Goal: Task Accomplishment & Management: Manage account settings

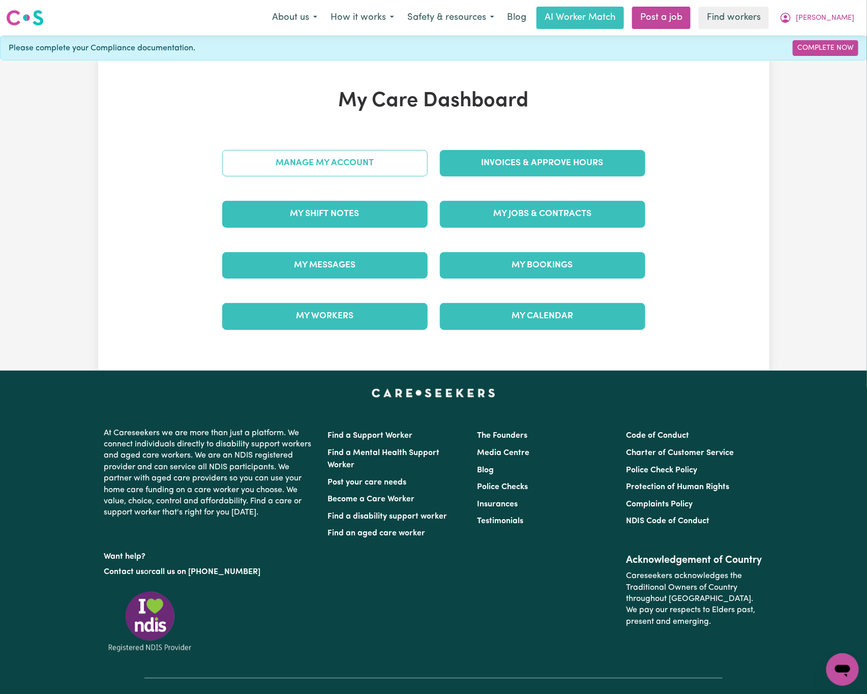
click at [373, 159] on link "Manage My Account" at bounding box center [324, 163] width 205 height 26
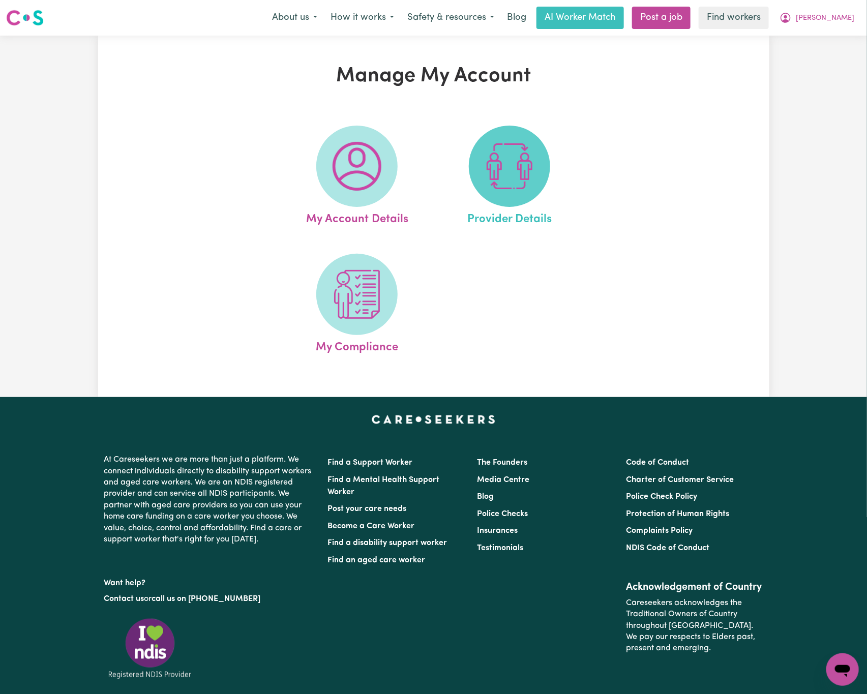
click at [519, 163] on img at bounding box center [509, 166] width 49 height 49
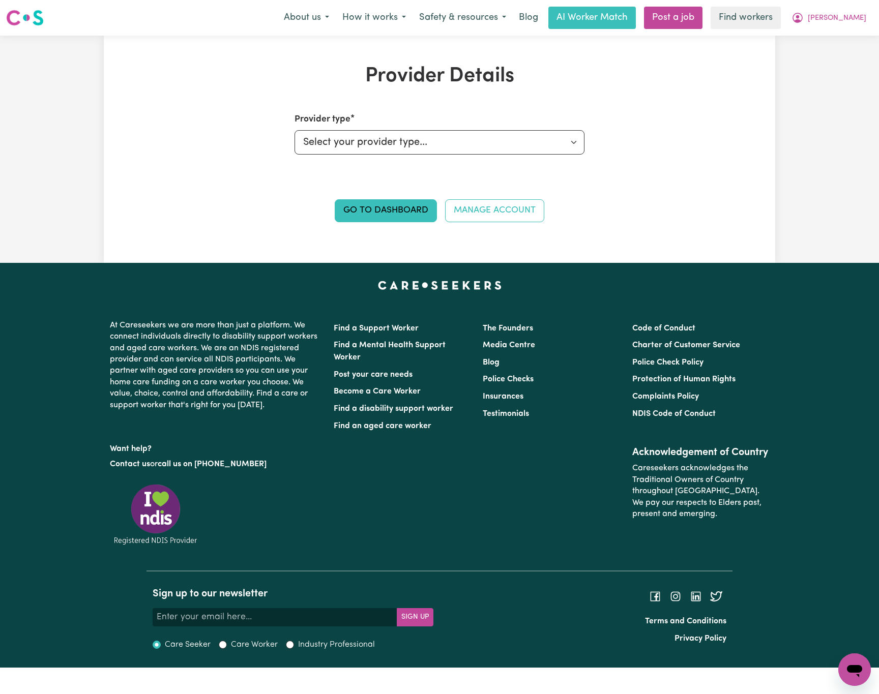
drag, startPoint x: 191, startPoint y: 89, endPoint x: 197, endPoint y: 86, distance: 6.4
click at [191, 89] on div "Provider Details Provider type Select your provider type... Privately Aged Care…" at bounding box center [439, 149] width 671 height 170
click at [846, 20] on span "[PERSON_NAME]" at bounding box center [837, 18] width 58 height 11
click at [844, 38] on link "My Dashboard" at bounding box center [832, 39] width 80 height 19
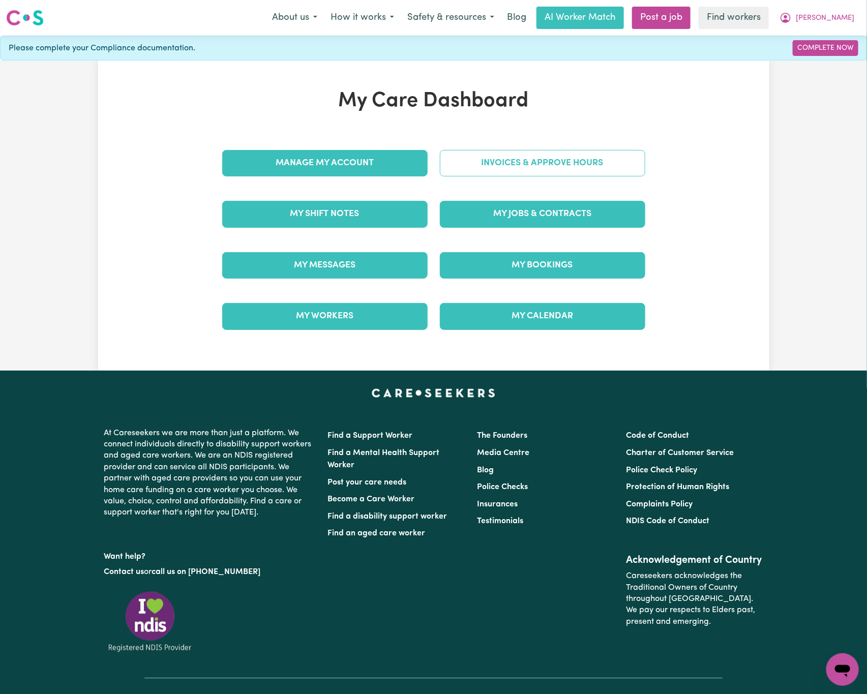
click at [614, 153] on link "Invoices & Approve Hours" at bounding box center [542, 163] width 205 height 26
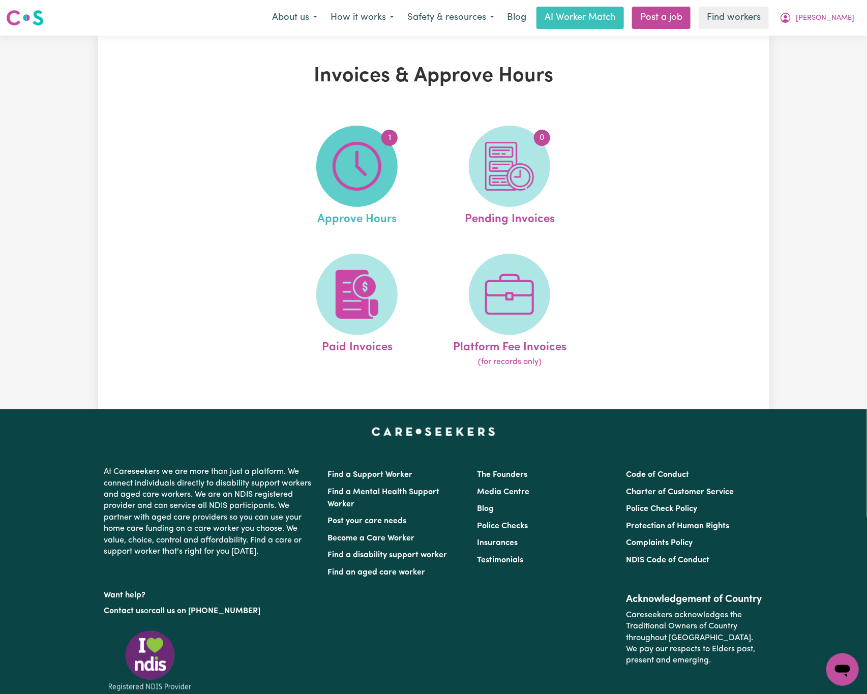
click at [380, 181] on img at bounding box center [357, 166] width 49 height 49
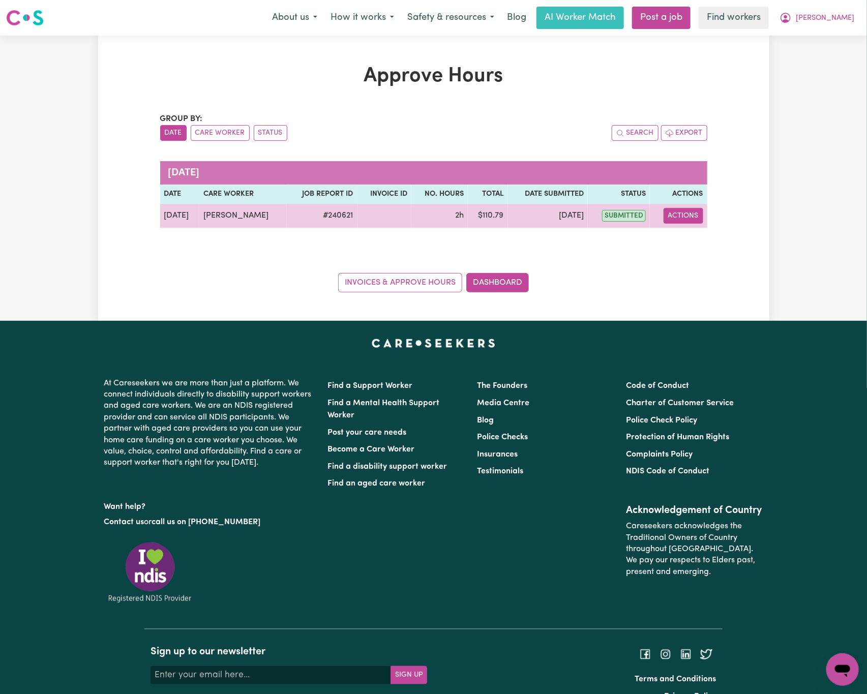
click at [690, 217] on button "Actions" at bounding box center [684, 216] width 40 height 16
click at [716, 248] on link "View Job Report" at bounding box center [708, 240] width 87 height 20
select select "pm"
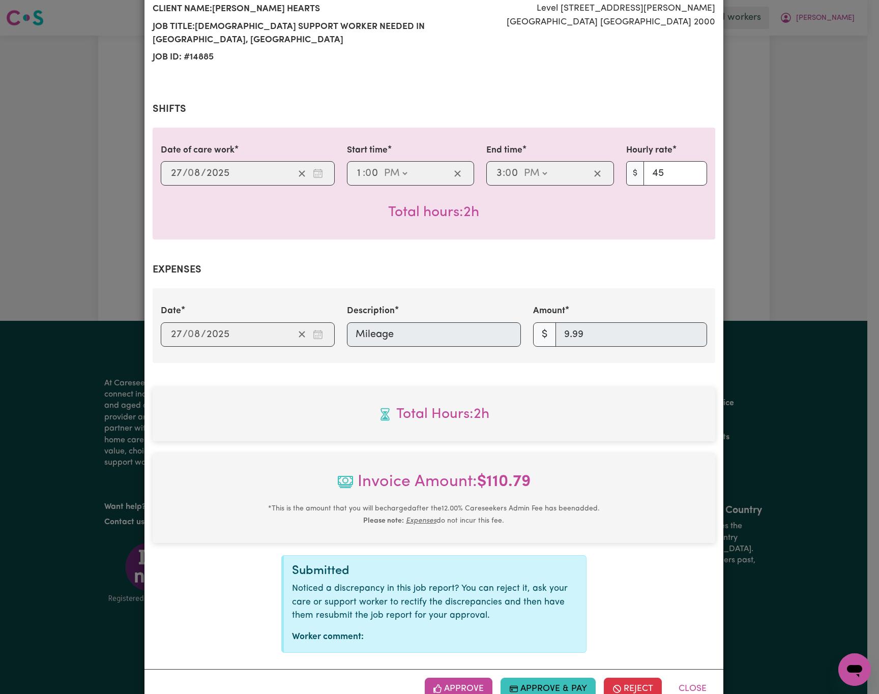
scroll to position [156, 0]
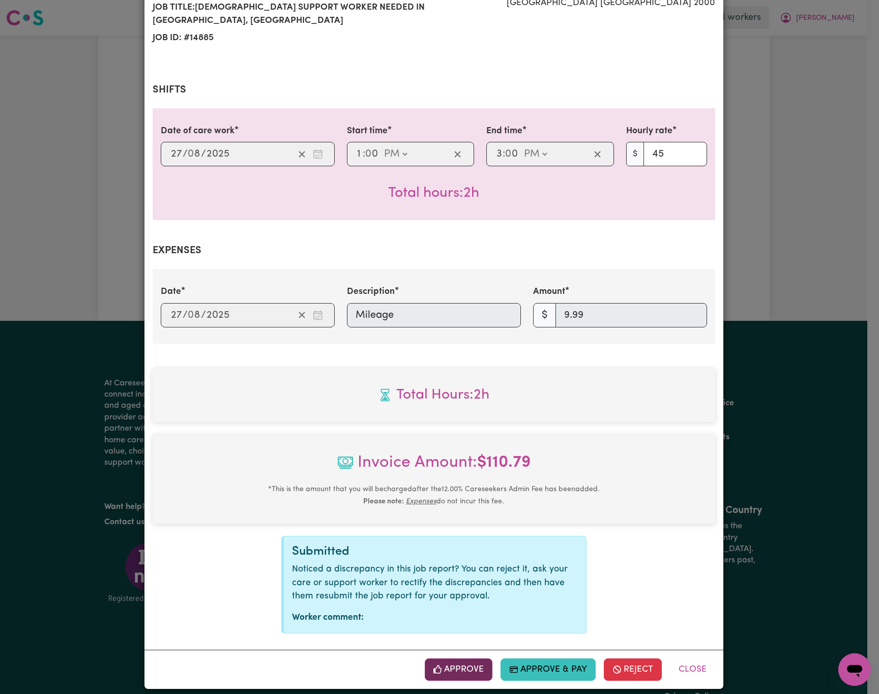
click at [468, 659] on button "Approve" at bounding box center [459, 670] width 68 height 22
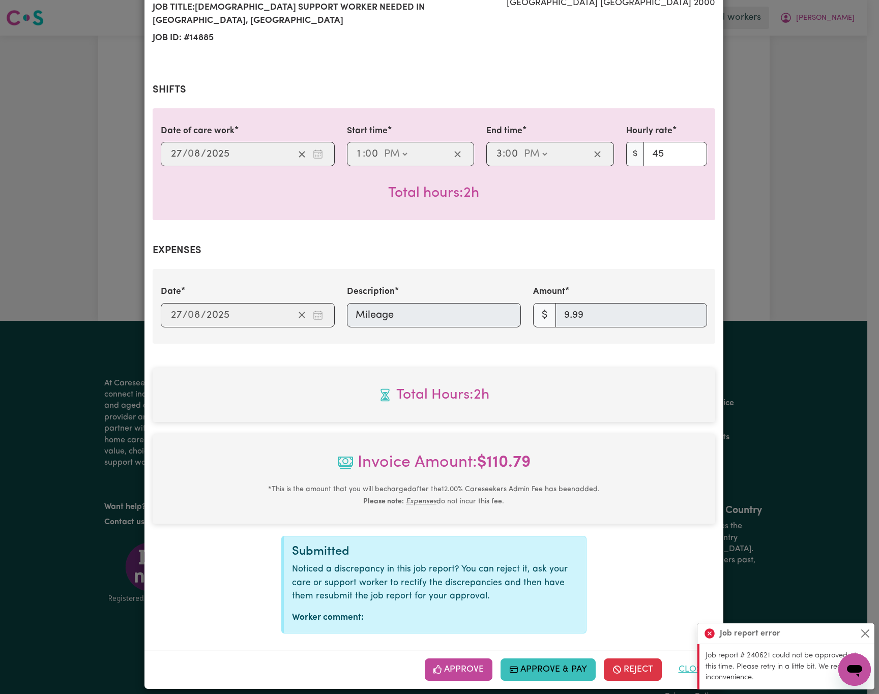
click at [693, 661] on button "Close" at bounding box center [692, 670] width 45 height 22
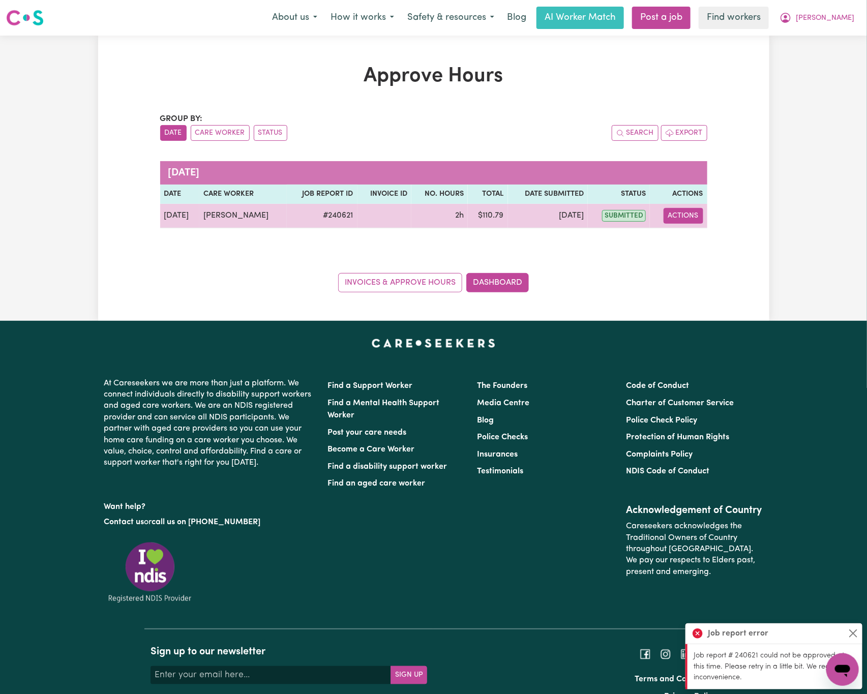
click at [688, 213] on button "Actions" at bounding box center [684, 216] width 40 height 16
click at [693, 240] on link "View Job Report" at bounding box center [708, 240] width 87 height 20
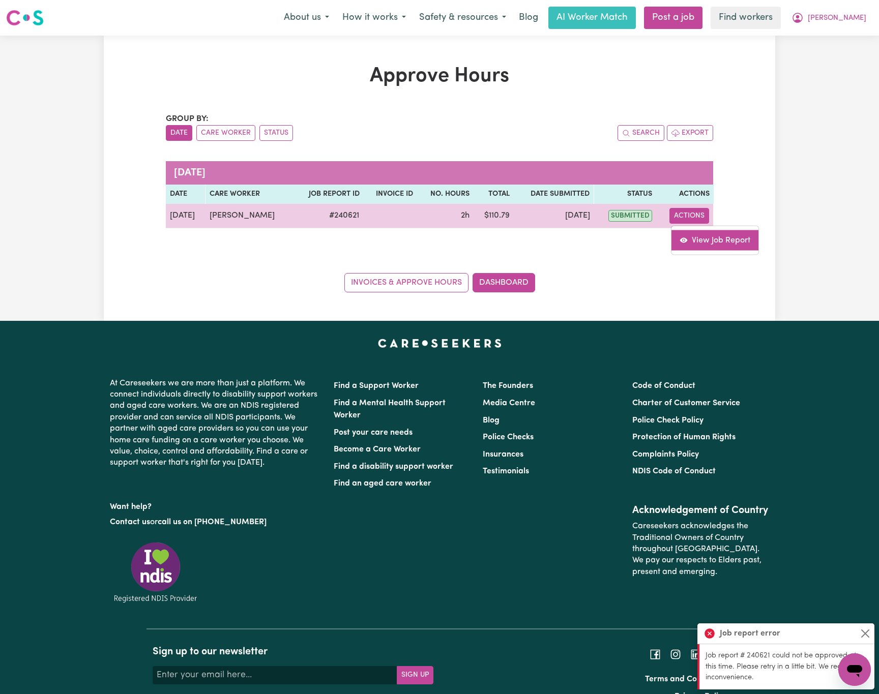
select select "pm"
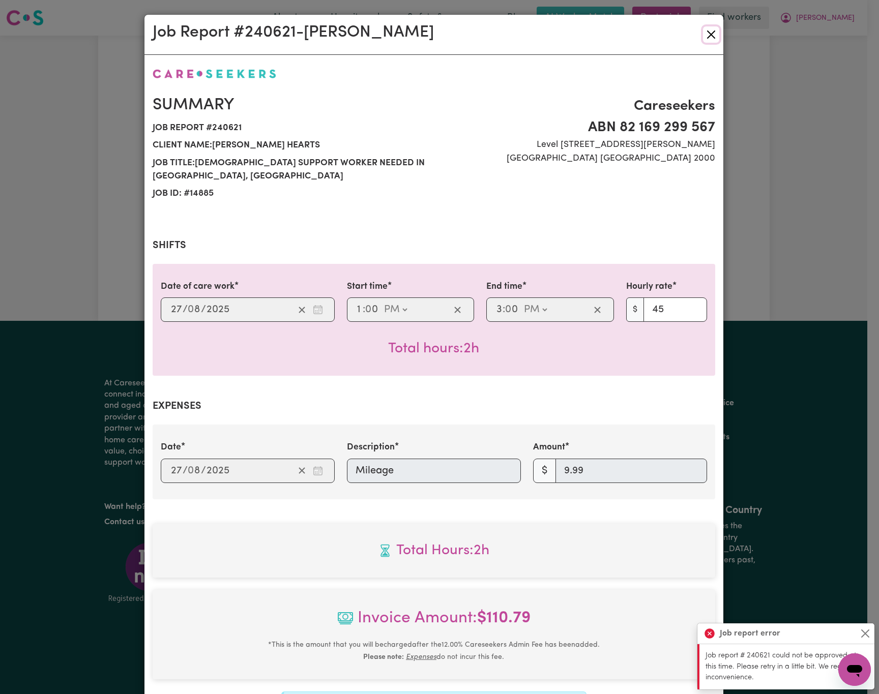
click at [708, 37] on button "Close" at bounding box center [711, 34] width 16 height 16
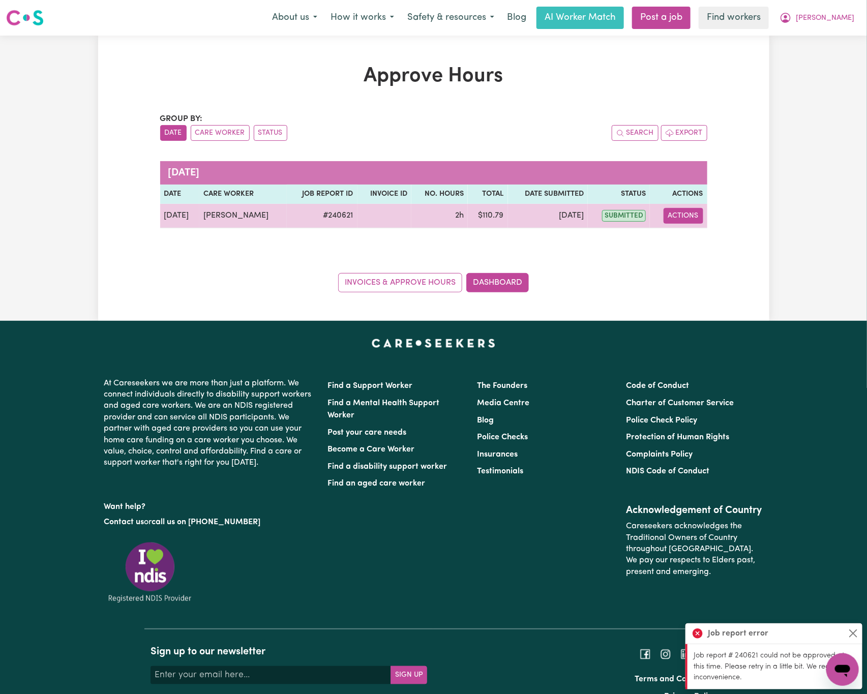
click at [696, 214] on button "Actions" at bounding box center [684, 216] width 40 height 16
click at [699, 240] on link "View Job Report" at bounding box center [708, 240] width 87 height 20
select select "pm"
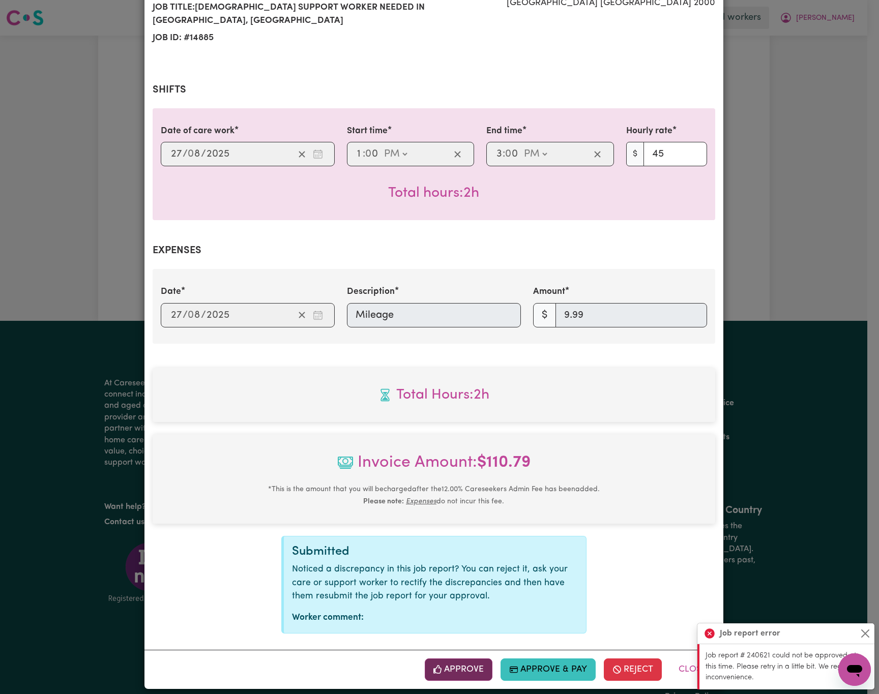
click at [473, 659] on button "Approve" at bounding box center [459, 670] width 68 height 22
click at [864, 635] on button "Close" at bounding box center [865, 634] width 12 height 12
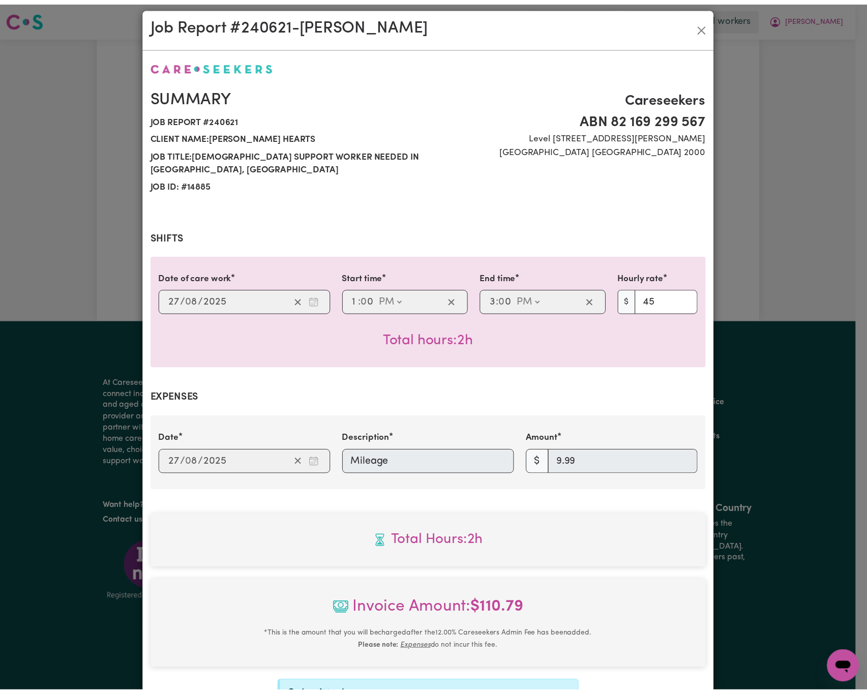
scroll to position [0, 0]
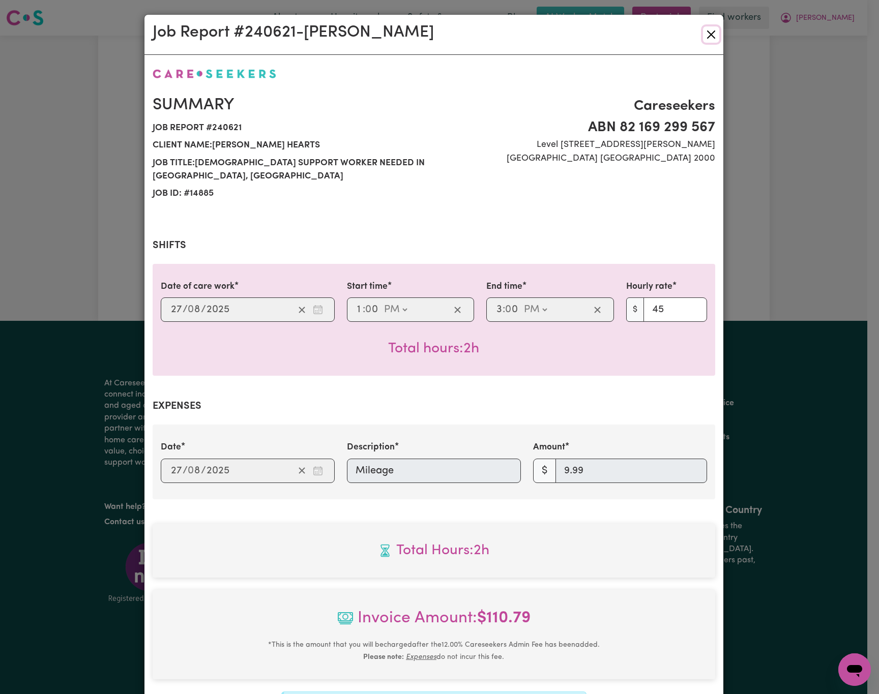
click at [703, 29] on button "Close" at bounding box center [711, 34] width 16 height 16
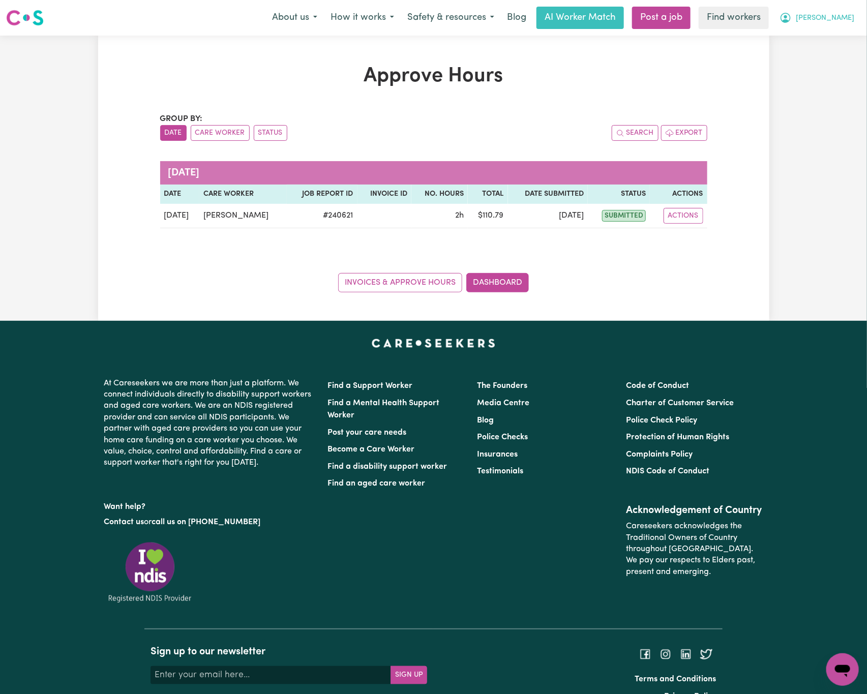
click at [830, 16] on button "[PERSON_NAME]" at bounding box center [817, 17] width 88 height 21
click at [826, 59] on link "Logout" at bounding box center [820, 58] width 80 height 19
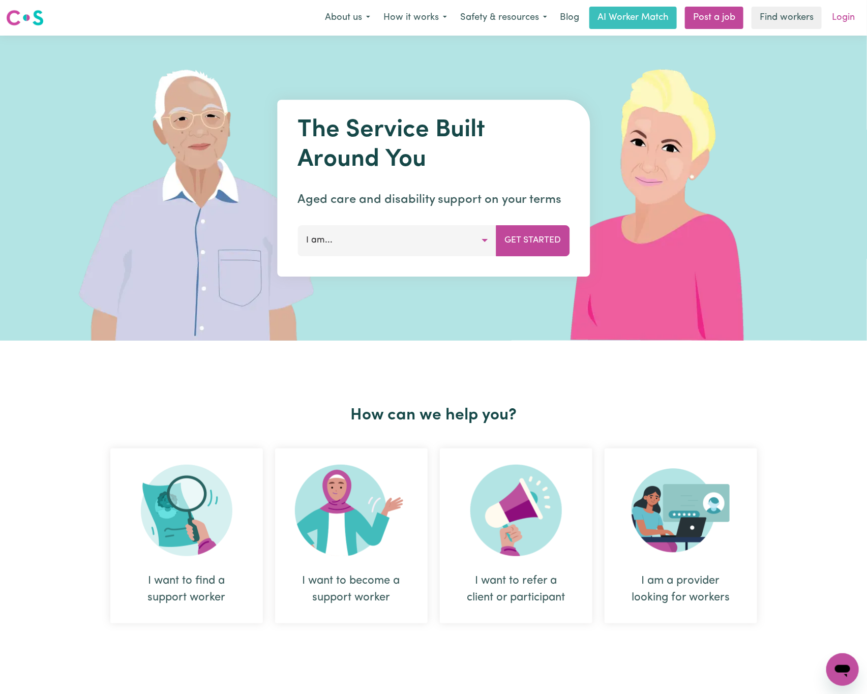
click at [838, 17] on link "Login" at bounding box center [843, 18] width 35 height 22
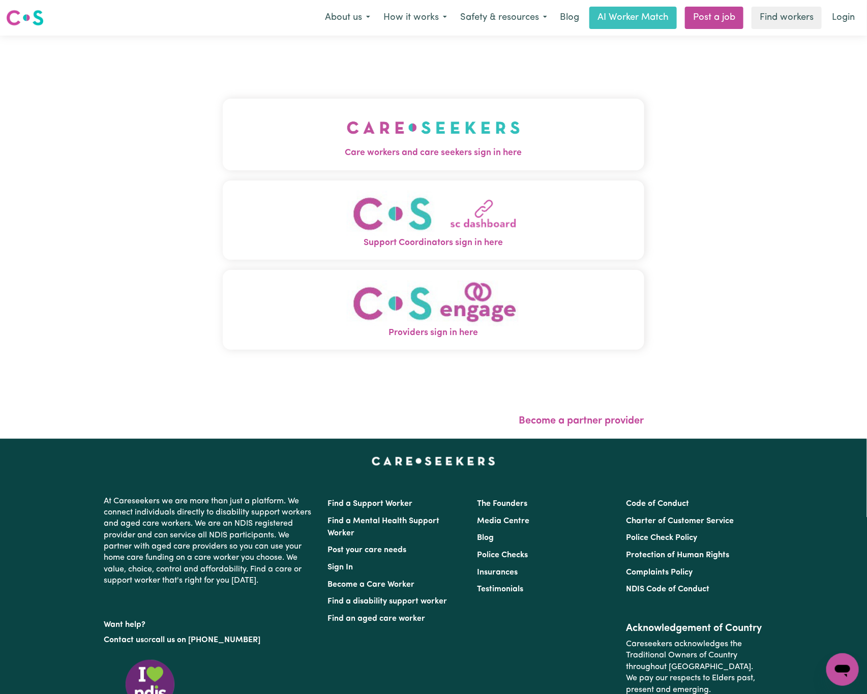
click at [347, 147] on span "Care workers and care seekers sign in here" at bounding box center [434, 152] width 422 height 13
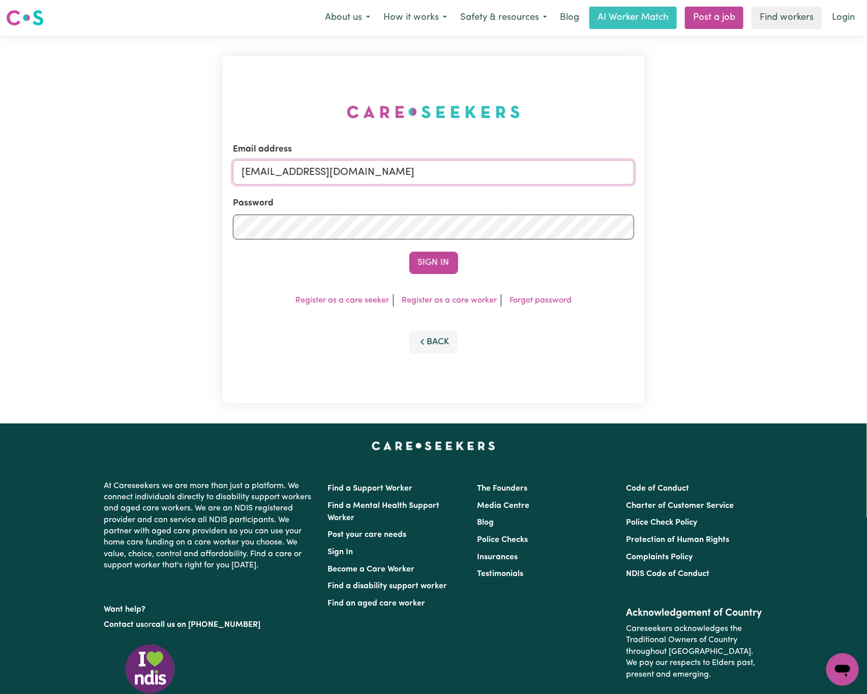
drag, startPoint x: 296, startPoint y: 171, endPoint x: 980, endPoint y: 147, distance: 684.4
click at [867, 147] on html "Menu About us How it works Safety & resources Blog AI Worker Match Post a job F…" at bounding box center [433, 414] width 867 height 828
paste input "AnhTranFQC"
type input "[EMAIL_ADDRESS][DOMAIN_NAME]"
click at [409, 252] on button "Sign In" at bounding box center [433, 263] width 49 height 22
